Goal: Task Accomplishment & Management: Use online tool/utility

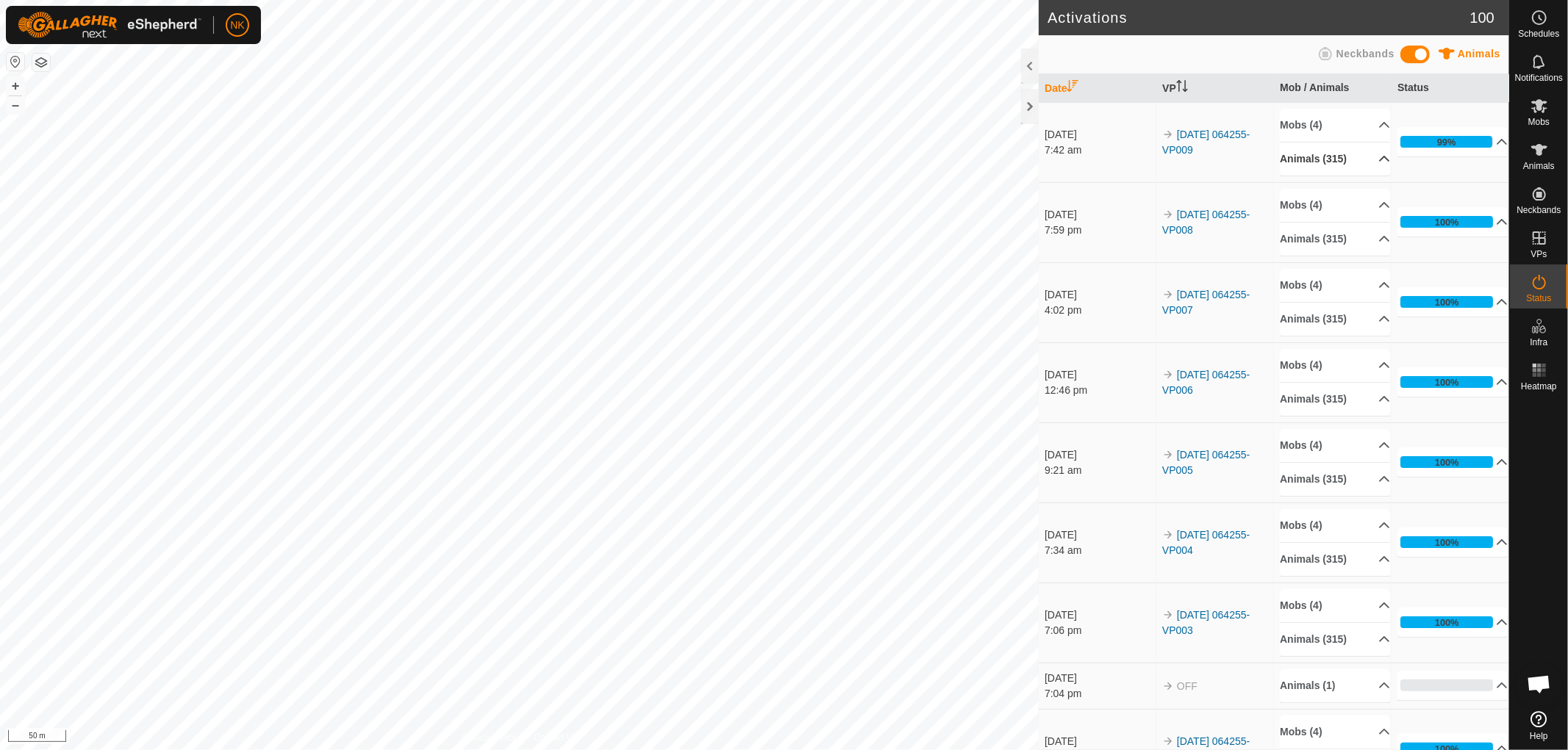
drag, startPoint x: 1326, startPoint y: 148, endPoint x: 1328, endPoint y: 164, distance: 16.1
click at [1326, 148] on p-accordion-header "Animals (315)" at bounding box center [1334, 159] width 110 height 33
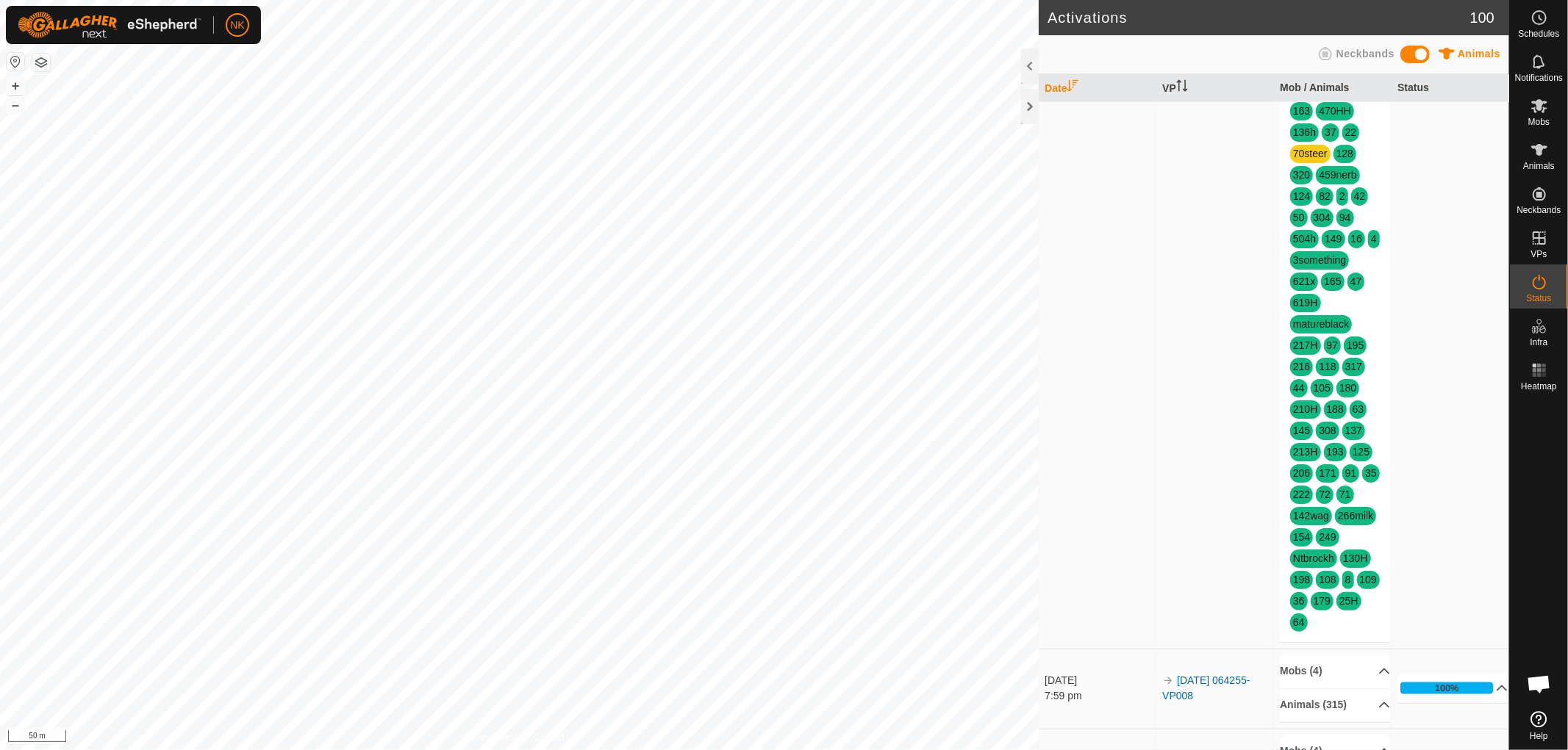
scroll to position [2530, 0]
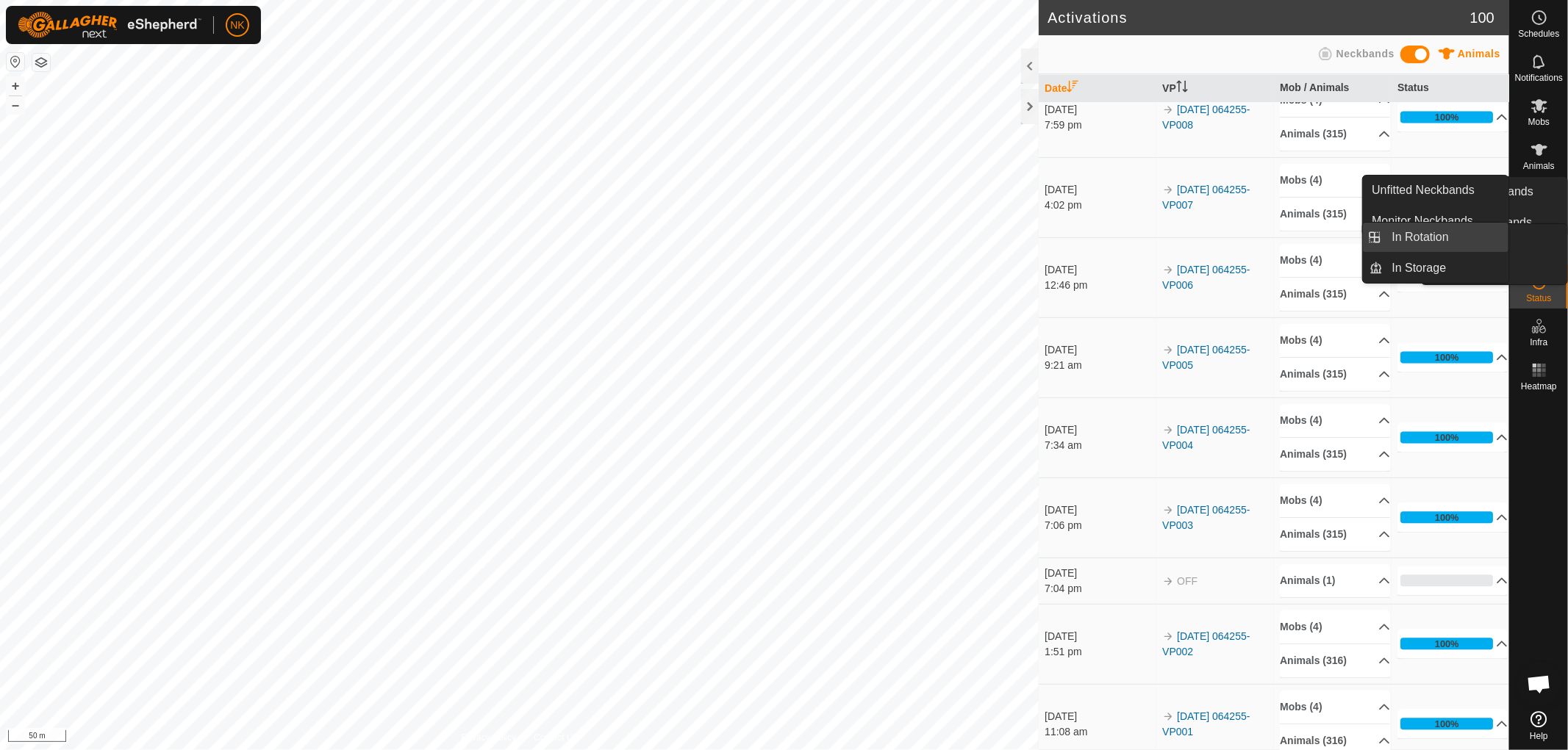
click at [1539, 245] on icon at bounding box center [1540, 238] width 18 height 18
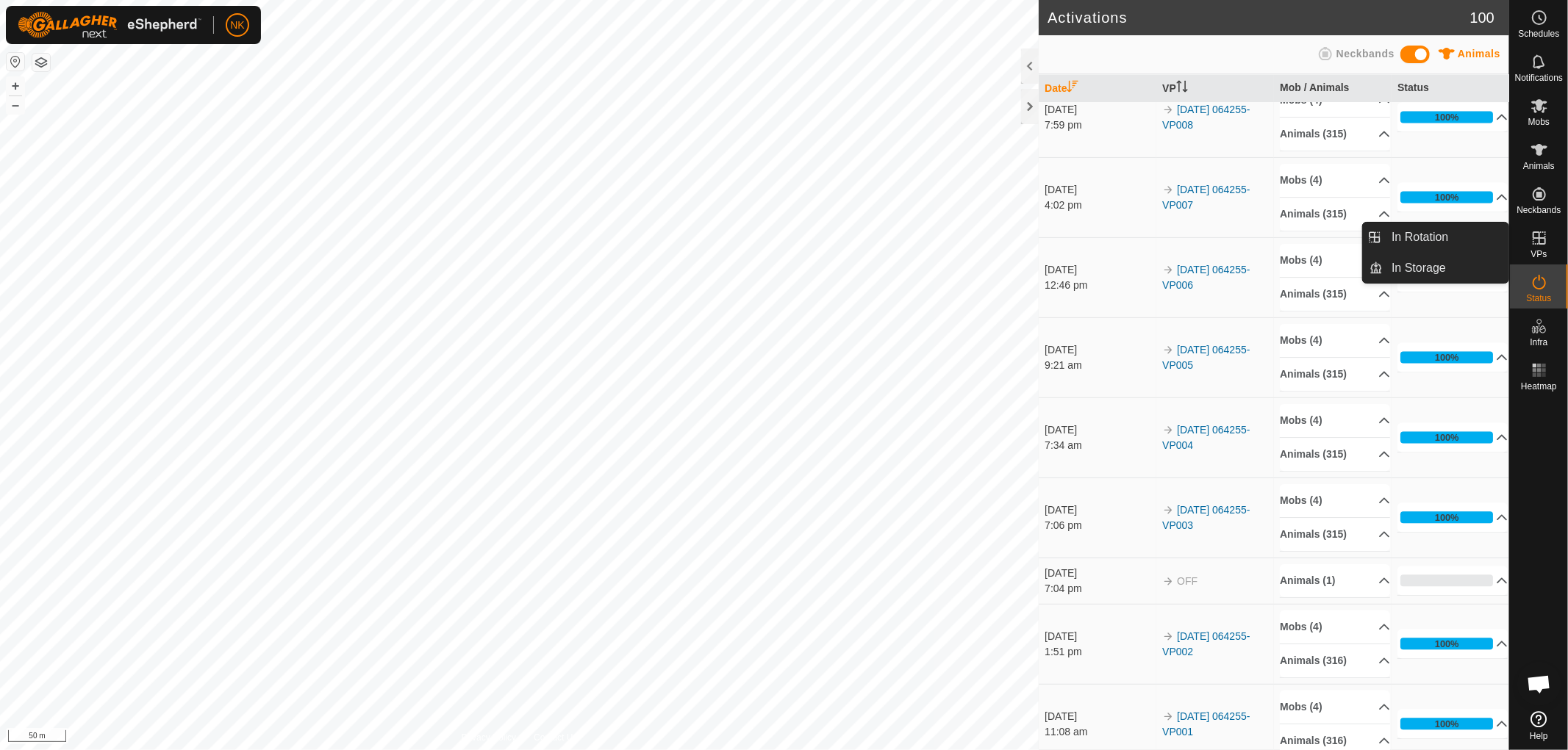
click at [1509, 749] on p-menu "In Rotation In Storage In Rotation In Storage" at bounding box center [1509, 750] width 0 height 0
click at [1412, 236] on link "In Rotation" at bounding box center [1446, 237] width 126 height 29
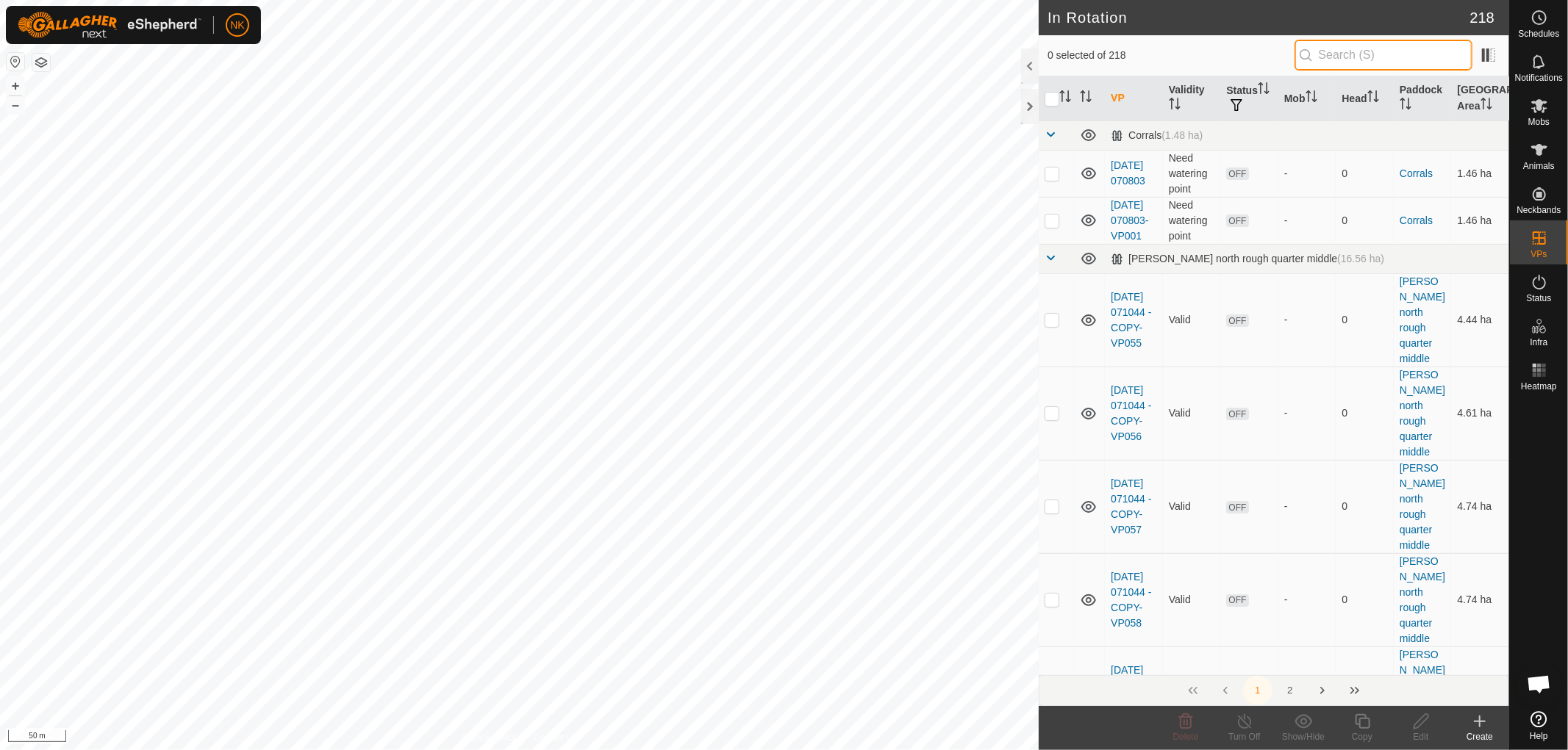
click at [1400, 49] on input "text" at bounding box center [1384, 55] width 178 height 31
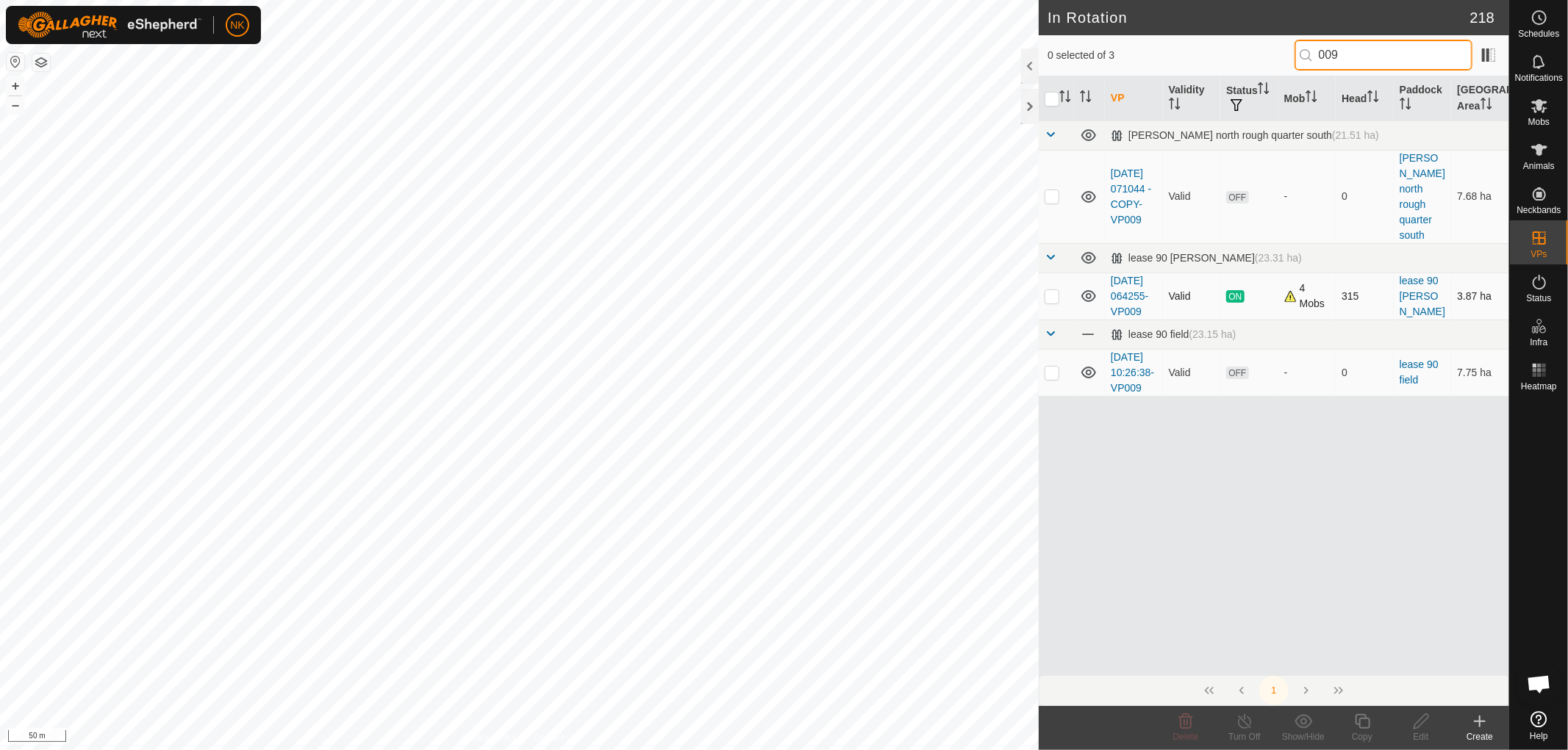
type input "009"
click at [1056, 297] on td at bounding box center [1056, 296] width 35 height 47
checkbox input "true"
click at [1369, 728] on icon at bounding box center [1362, 722] width 15 height 15
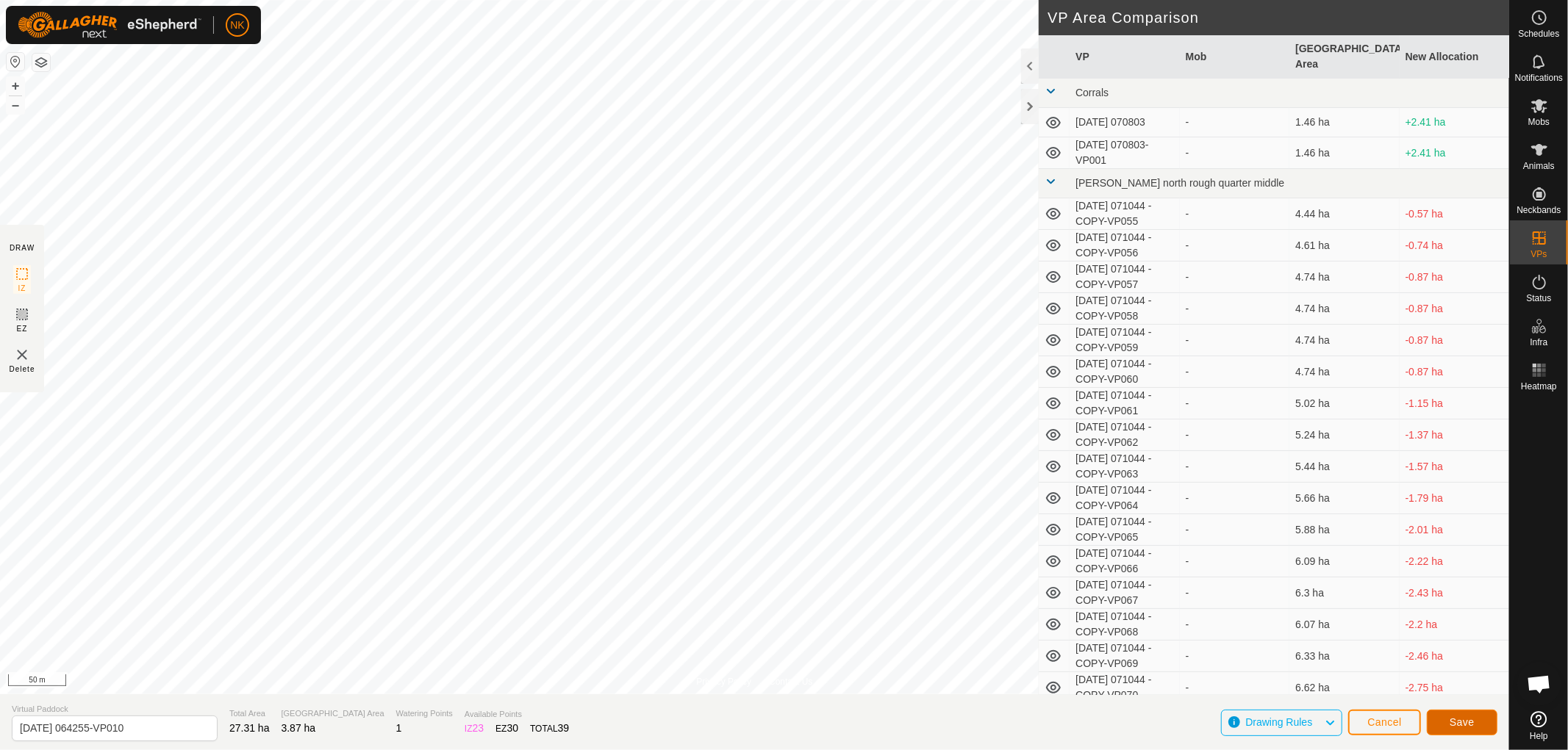
click at [1471, 713] on button "Save" at bounding box center [1462, 722] width 70 height 25
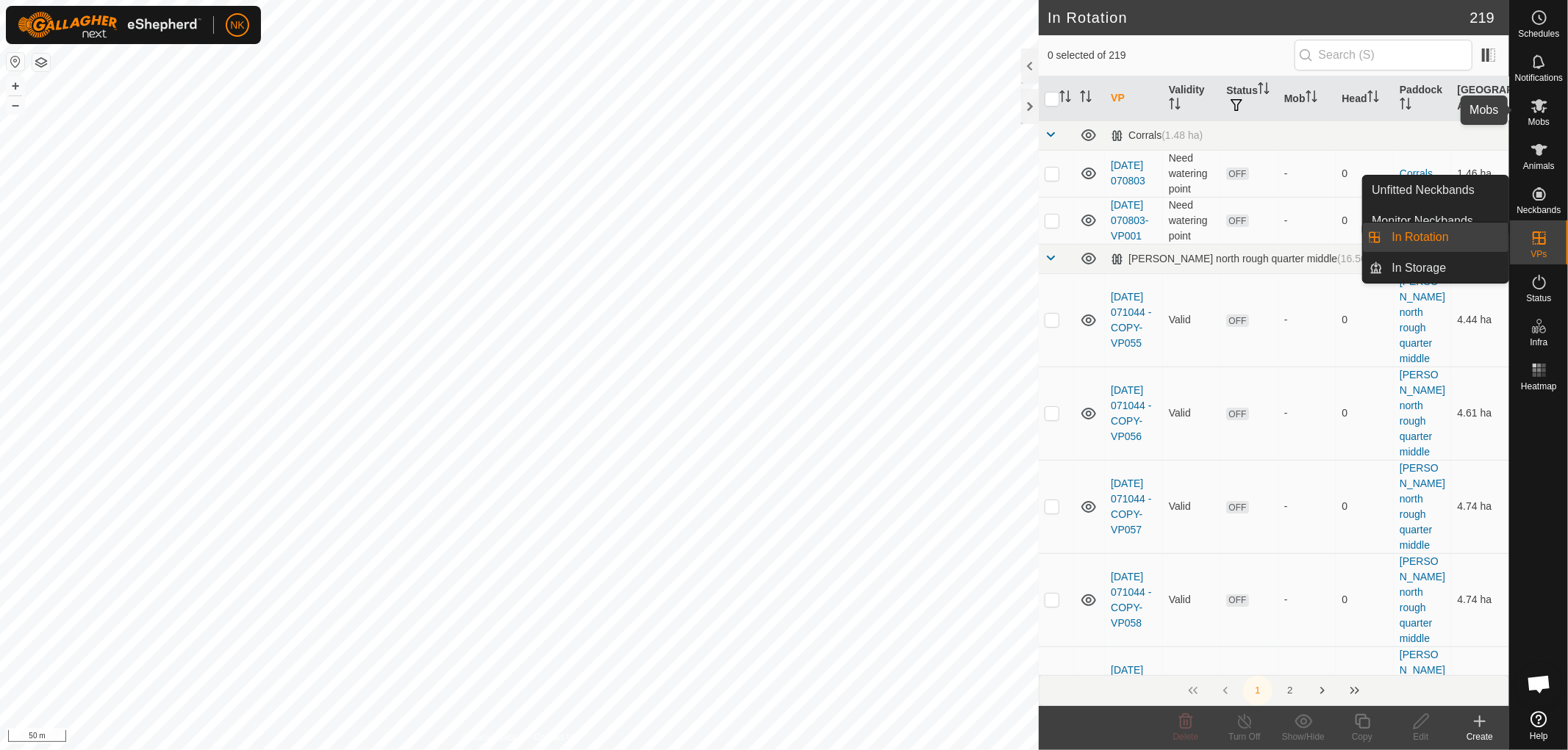
click at [1540, 113] on icon at bounding box center [1540, 106] width 18 height 18
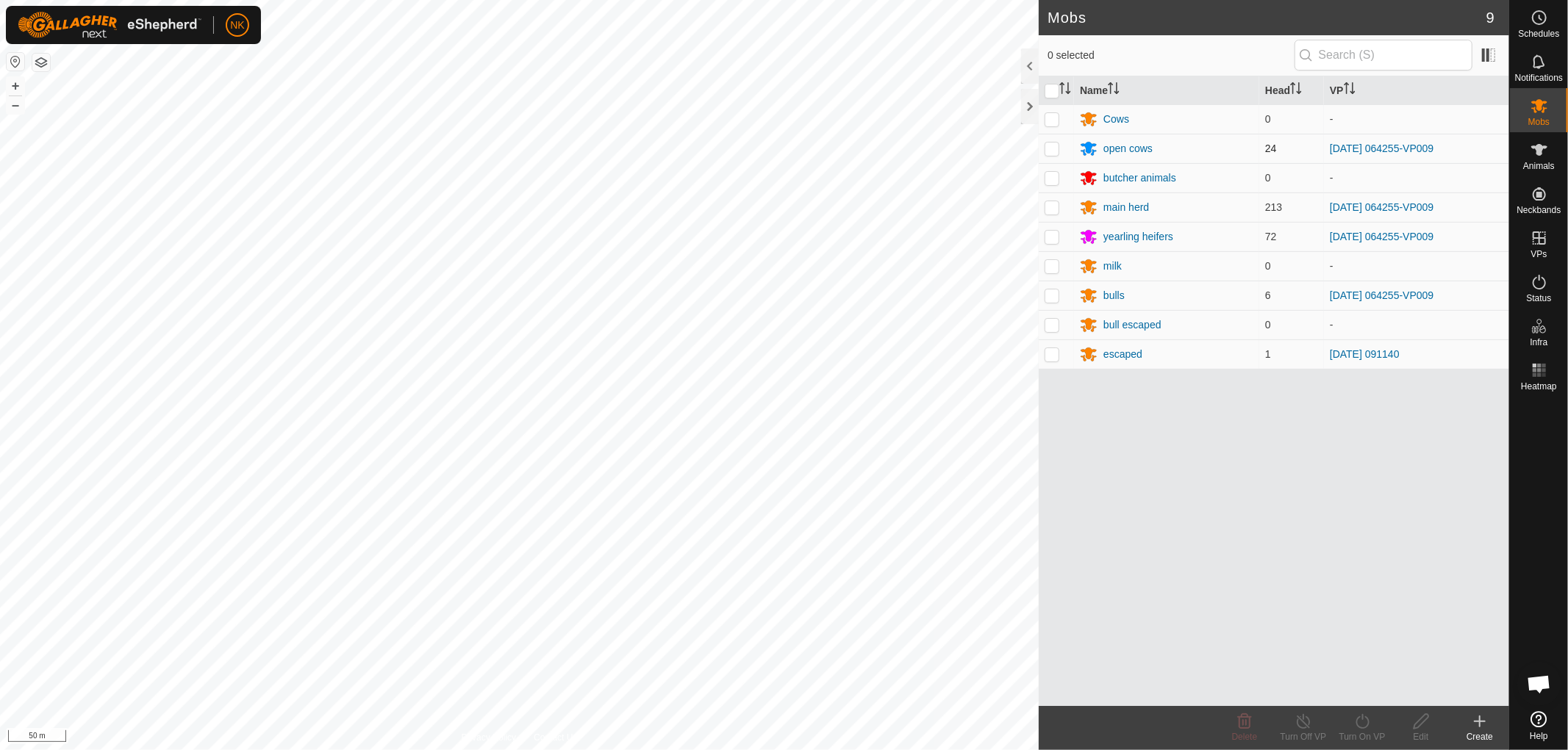
click at [1048, 148] on p-checkbox at bounding box center [1052, 148] width 15 height 12
checkbox input "true"
click at [1051, 206] on p-checkbox at bounding box center [1052, 207] width 15 height 12
checkbox input "true"
click at [1053, 241] on p-checkbox at bounding box center [1052, 237] width 15 height 12
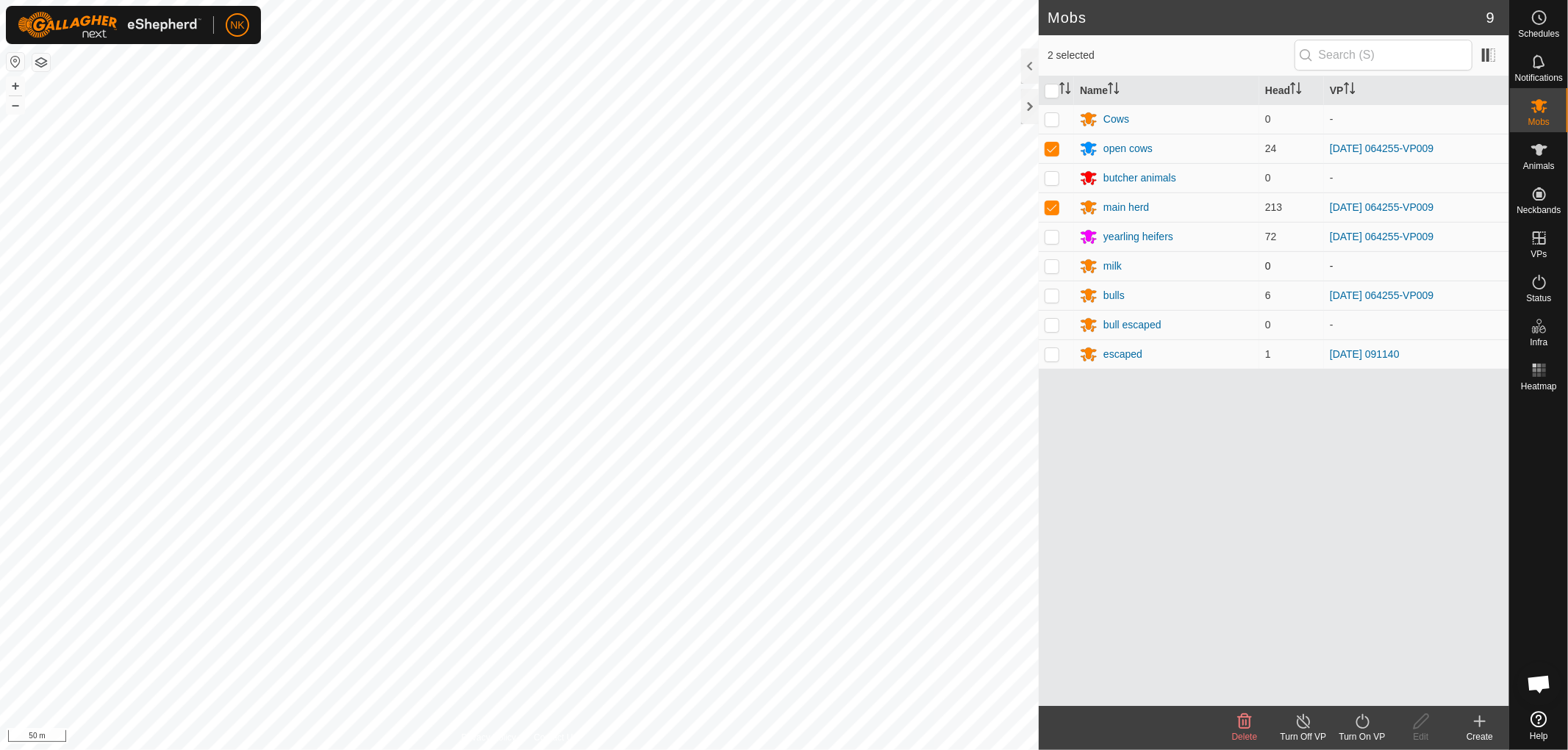
checkbox input "true"
click at [1049, 296] on p-checkbox at bounding box center [1052, 296] width 15 height 12
checkbox input "true"
click at [1361, 731] on div "Turn On VP" at bounding box center [1362, 737] width 59 height 13
click at [1365, 692] on link "Now" at bounding box center [1406, 689] width 145 height 29
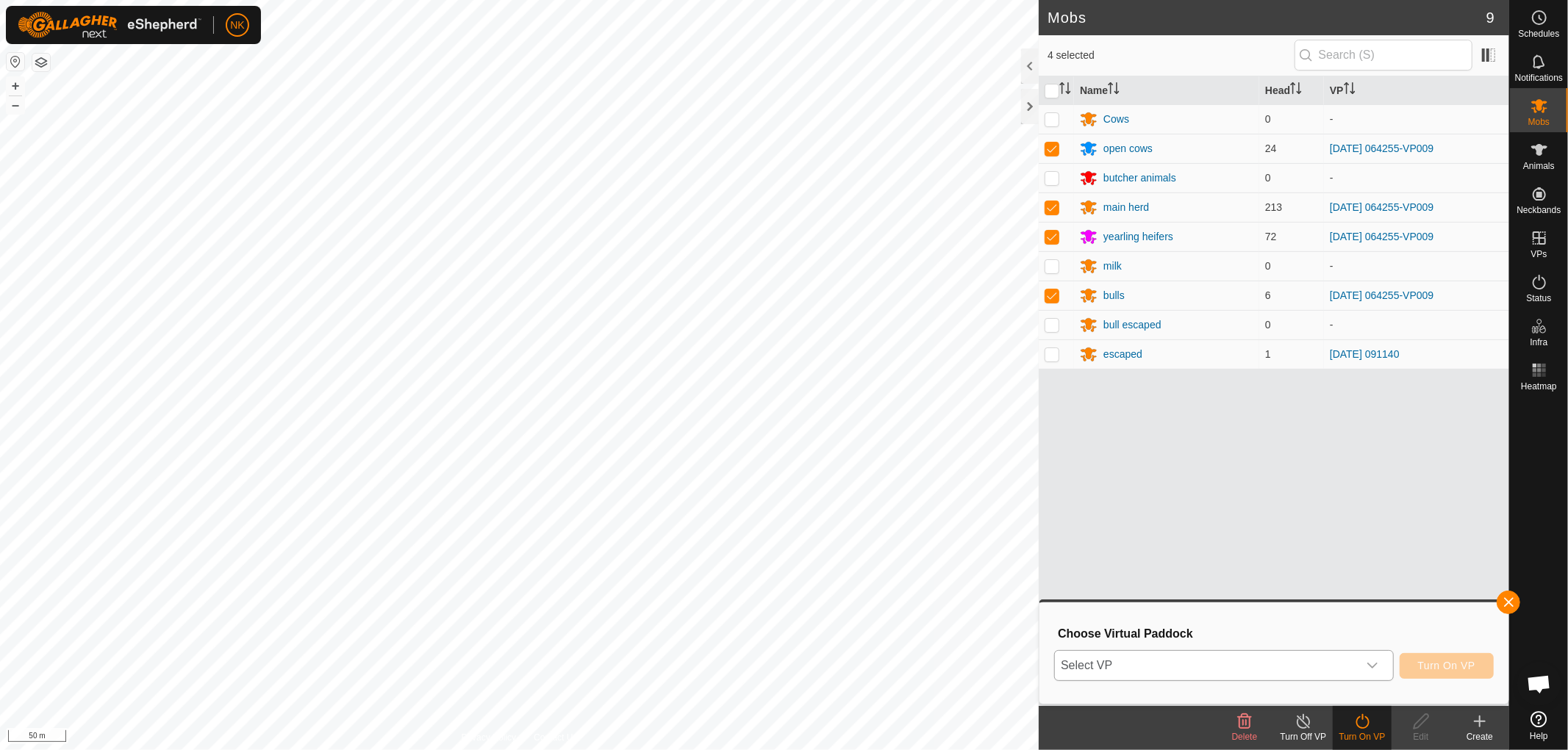
click at [1283, 662] on span "Select VP" at bounding box center [1206, 665] width 303 height 29
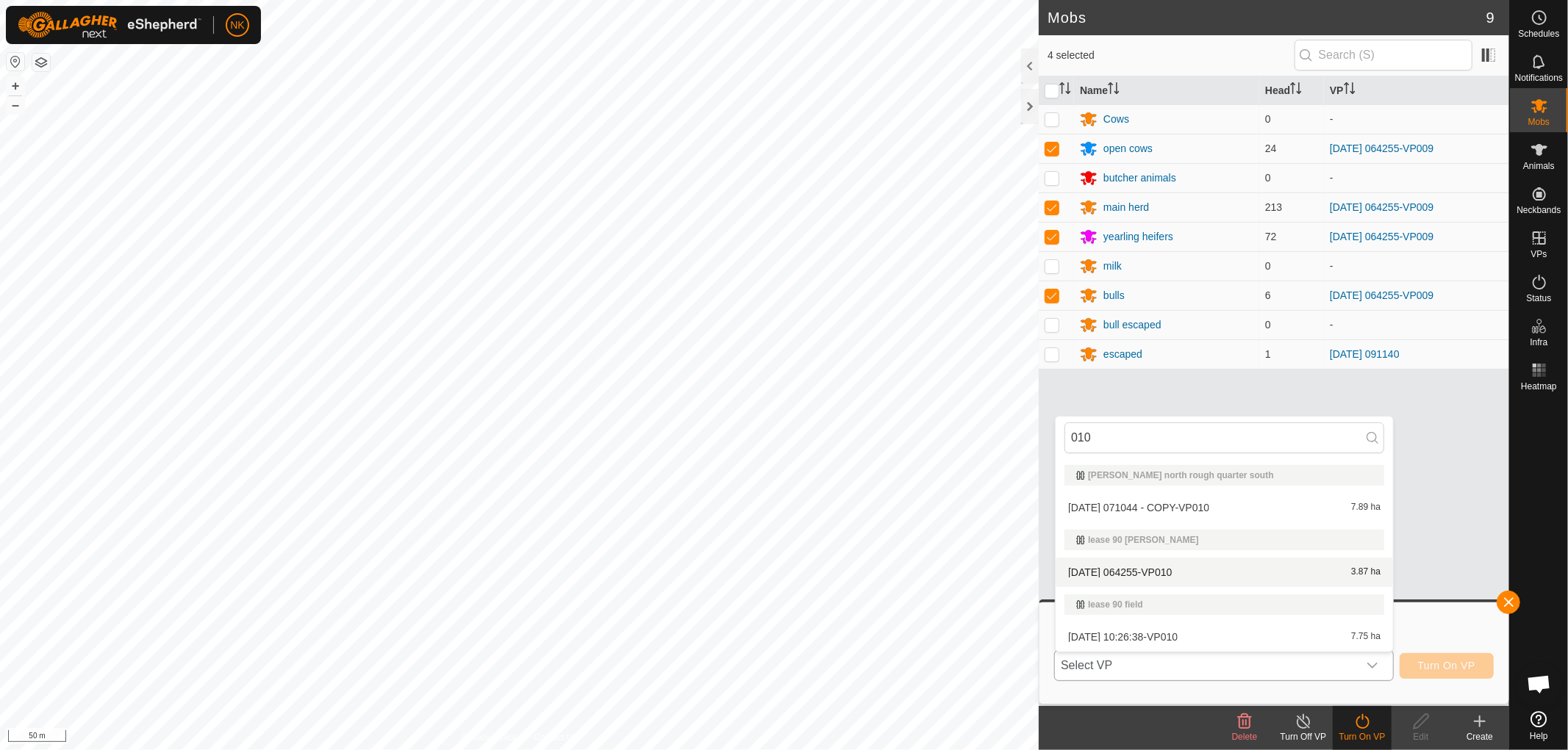
type input "010"
click at [1139, 571] on li "[DATE] 064255-VP010 3.87 ha" at bounding box center [1224, 572] width 338 height 29
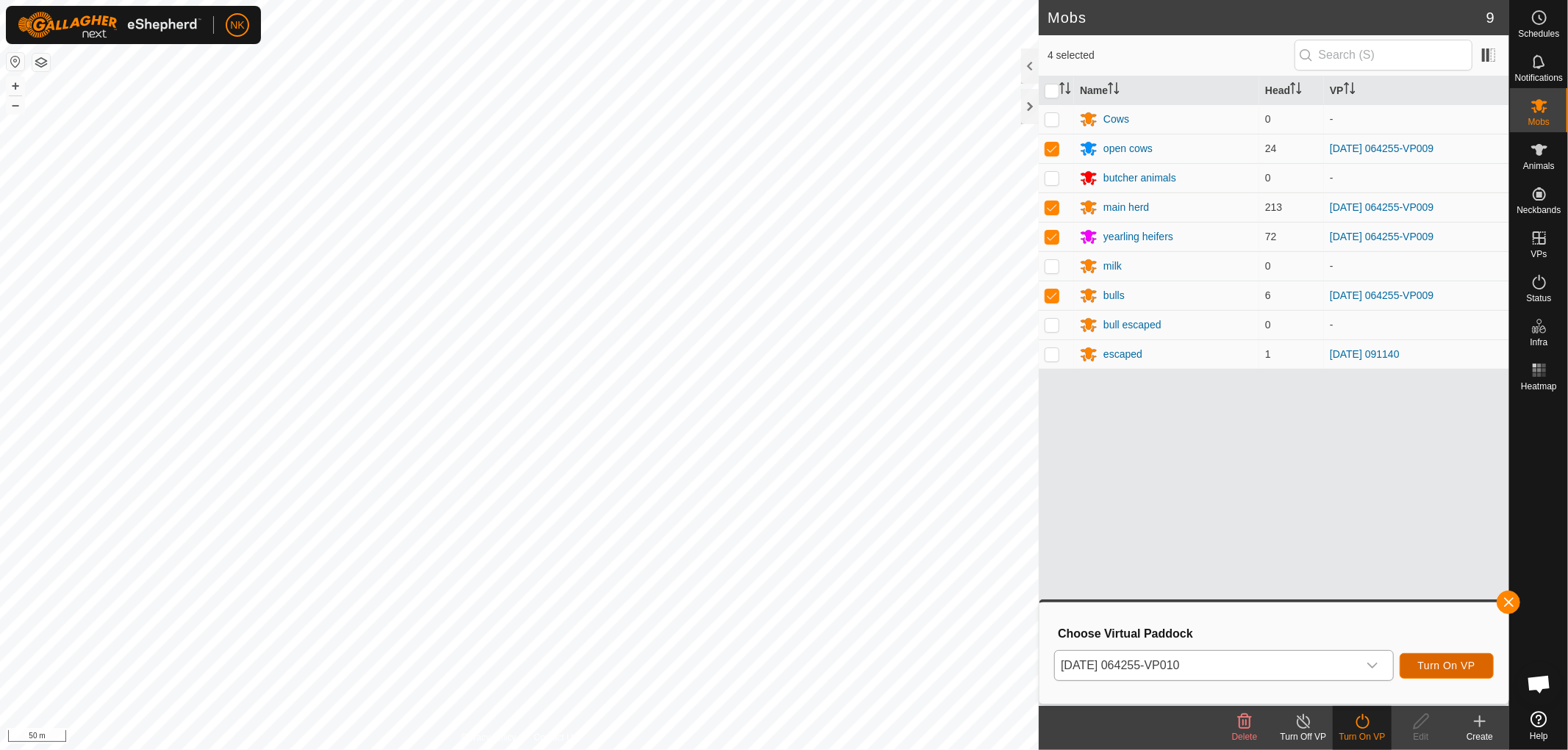
click at [1463, 653] on button "Turn On VP" at bounding box center [1447, 666] width 94 height 25
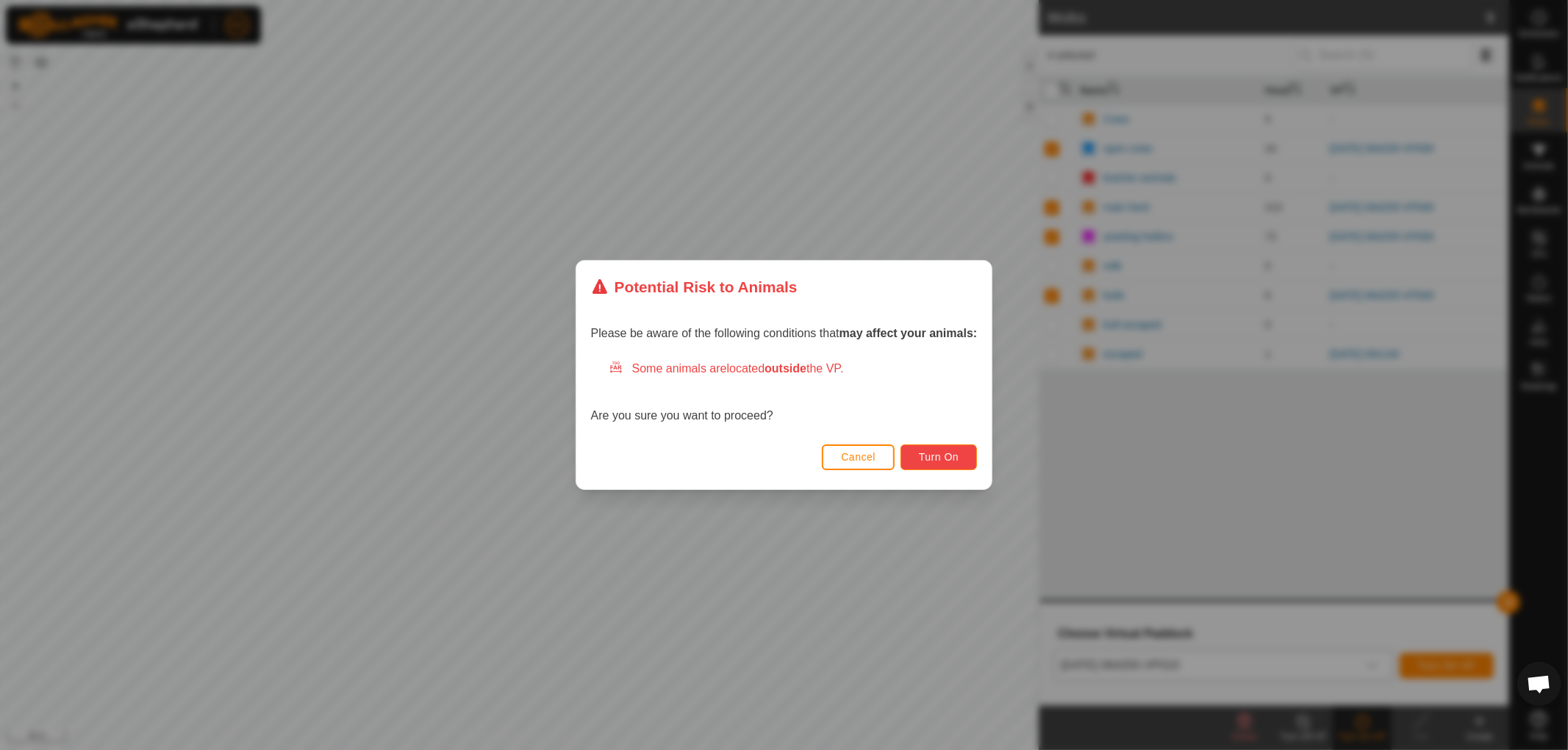
click at [946, 459] on span "Turn On" at bounding box center [938, 457] width 40 height 12
